Goal: Information Seeking & Learning: Find specific fact

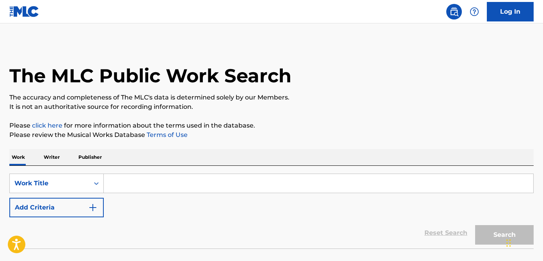
click at [53, 161] on p "Writer" at bounding box center [51, 157] width 21 height 16
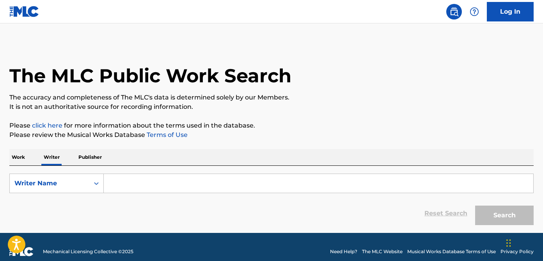
click at [109, 185] on input "Search Form" at bounding box center [318, 183] width 429 height 19
paste input "[PERSON_NAME]"
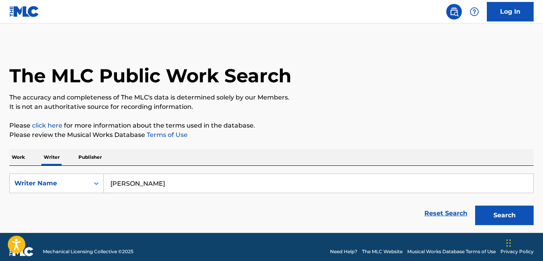
click at [134, 184] on input "[PERSON_NAME]" at bounding box center [318, 183] width 429 height 19
type input "[PERSON_NAME]"
click at [498, 212] on button "Search" at bounding box center [504, 214] width 58 height 19
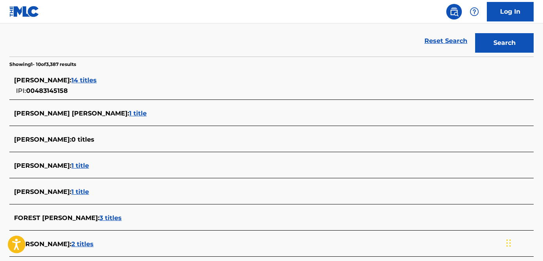
scroll to position [92, 0]
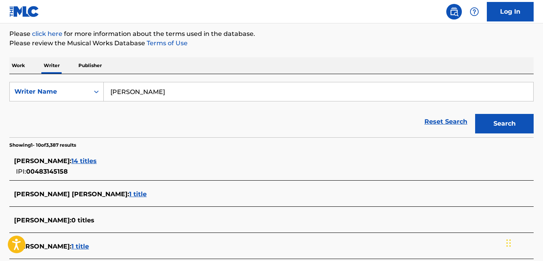
click at [76, 164] on span "14 titles" at bounding box center [83, 160] width 25 height 7
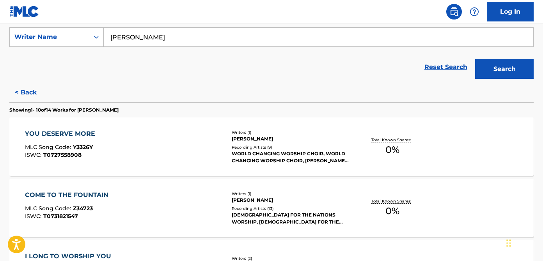
scroll to position [153, 0]
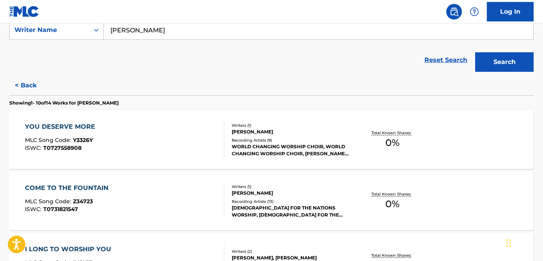
click at [126, 151] on div "YOU DESERVE MORE MLC Song Code : Y3326Y ISWC : T0727558908" at bounding box center [124, 139] width 199 height 35
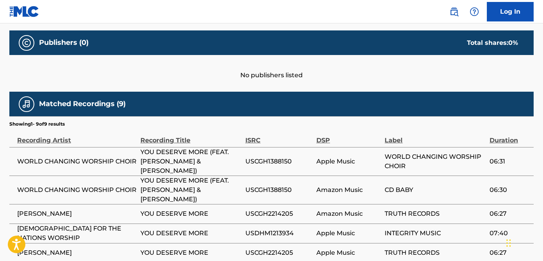
scroll to position [274, 0]
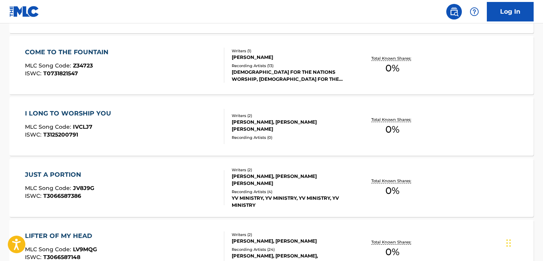
scroll to position [290, 0]
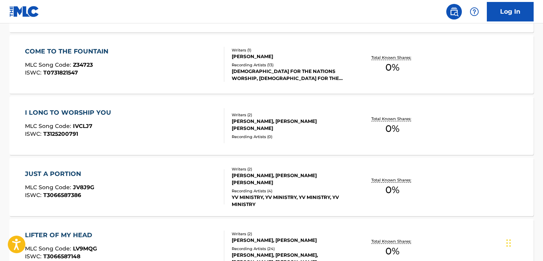
click at [314, 122] on div "[PERSON_NAME], [PERSON_NAME] [PERSON_NAME]" at bounding box center [290, 125] width 117 height 14
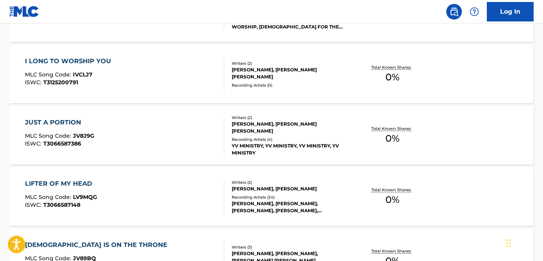
scroll to position [323, 0]
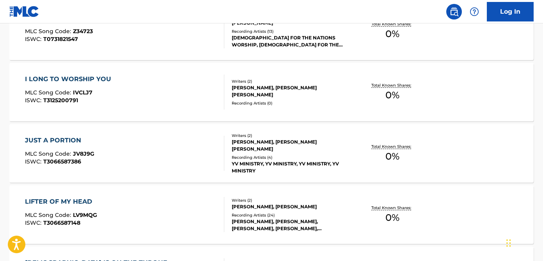
click at [271, 210] on div "Writers ( 2 ) [PERSON_NAME], [PERSON_NAME] Recording Artists ( 24 ) [PERSON_NAM…" at bounding box center [286, 214] width 124 height 35
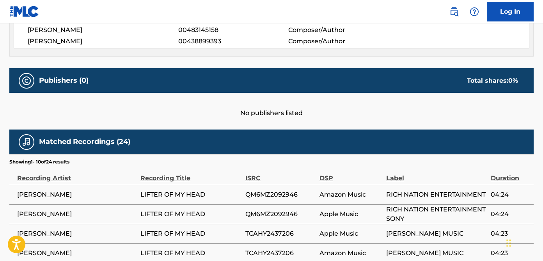
scroll to position [355, 0]
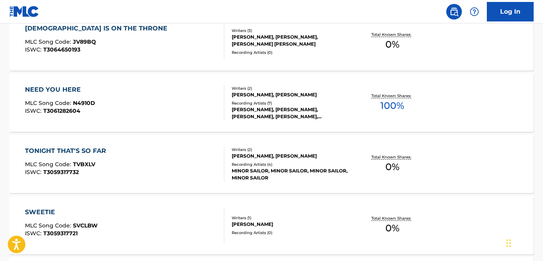
scroll to position [693, 0]
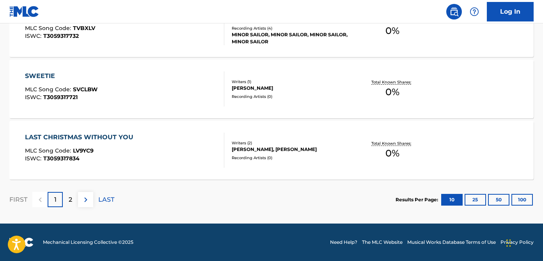
click at [293, 152] on div "[PERSON_NAME], [PERSON_NAME]" at bounding box center [290, 149] width 117 height 7
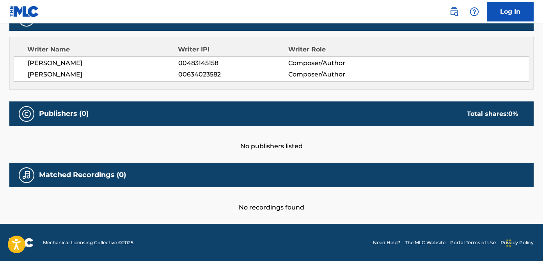
scroll to position [122, 0]
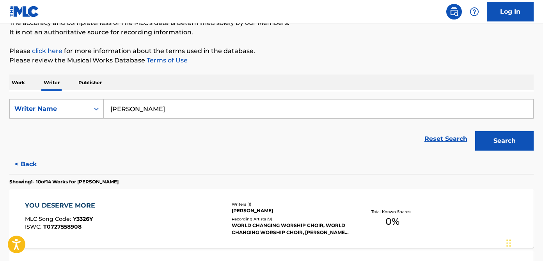
scroll to position [163, 0]
